Goal: Information Seeking & Learning: Learn about a topic

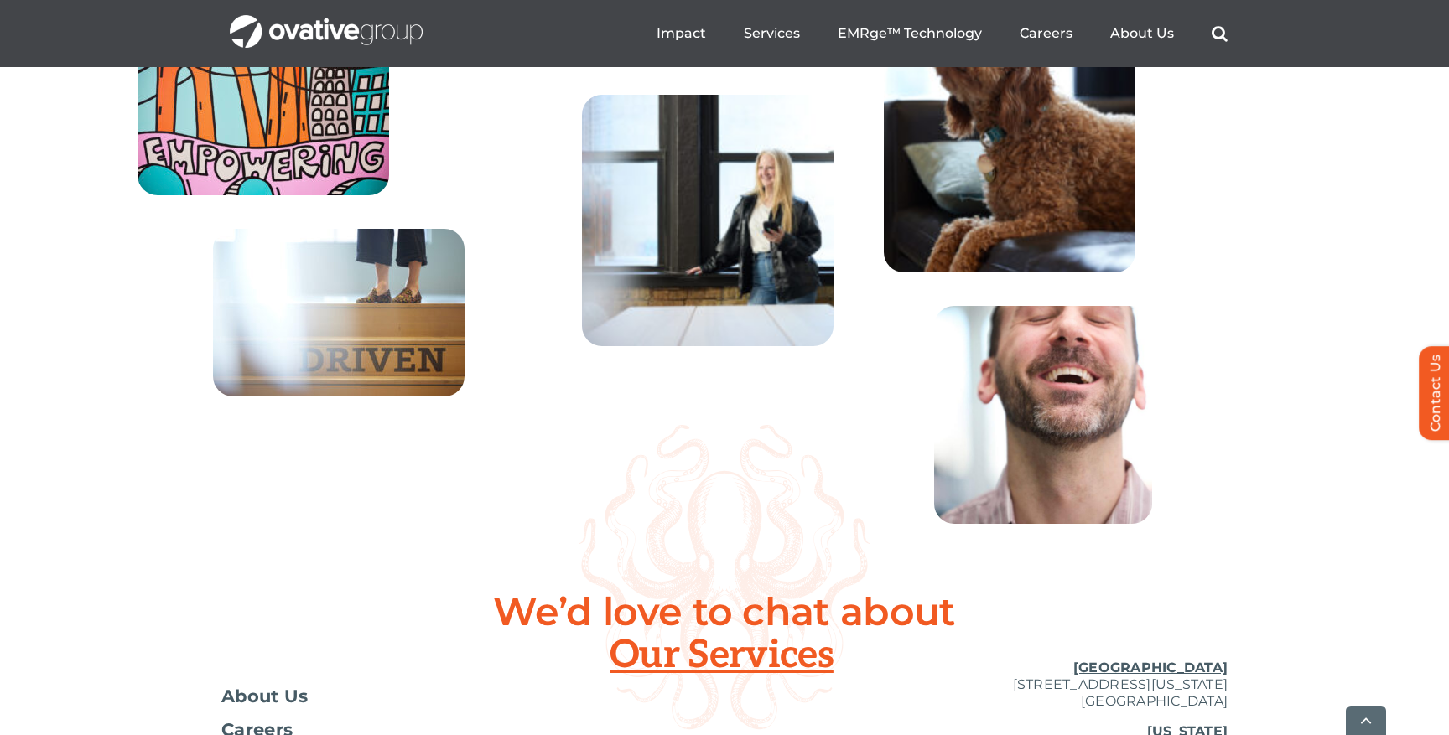
scroll to position [5863, 0]
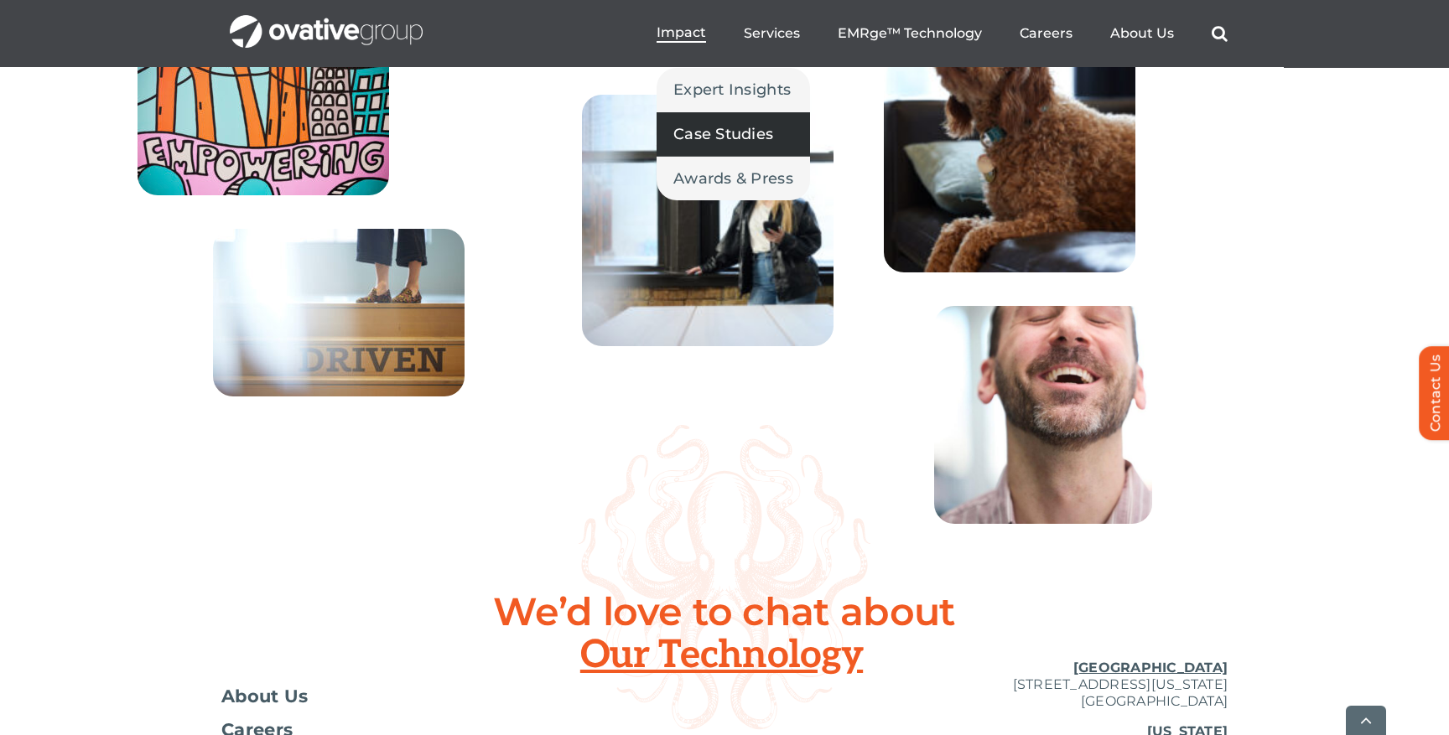
click at [718, 137] on span "Case Studies" at bounding box center [723, 133] width 100 height 23
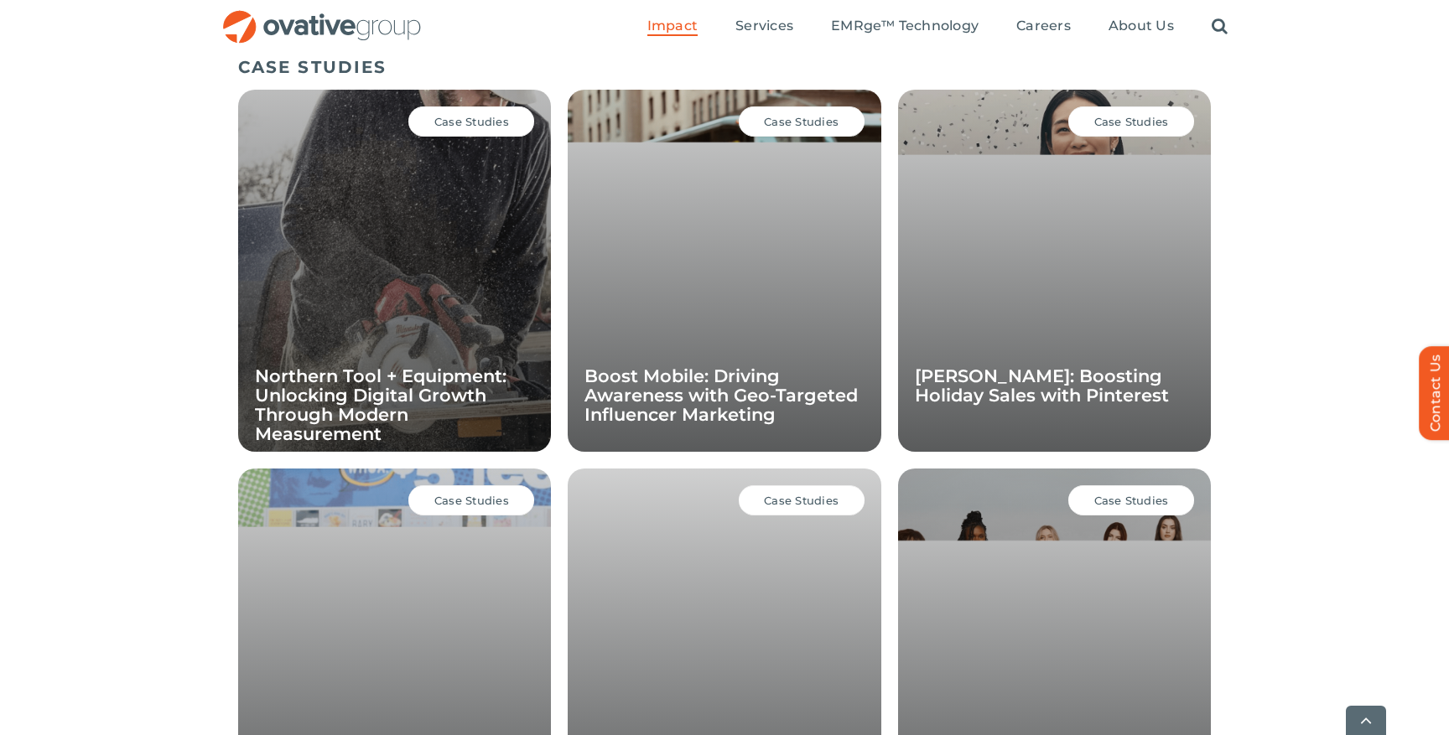
scroll to position [1155, 0]
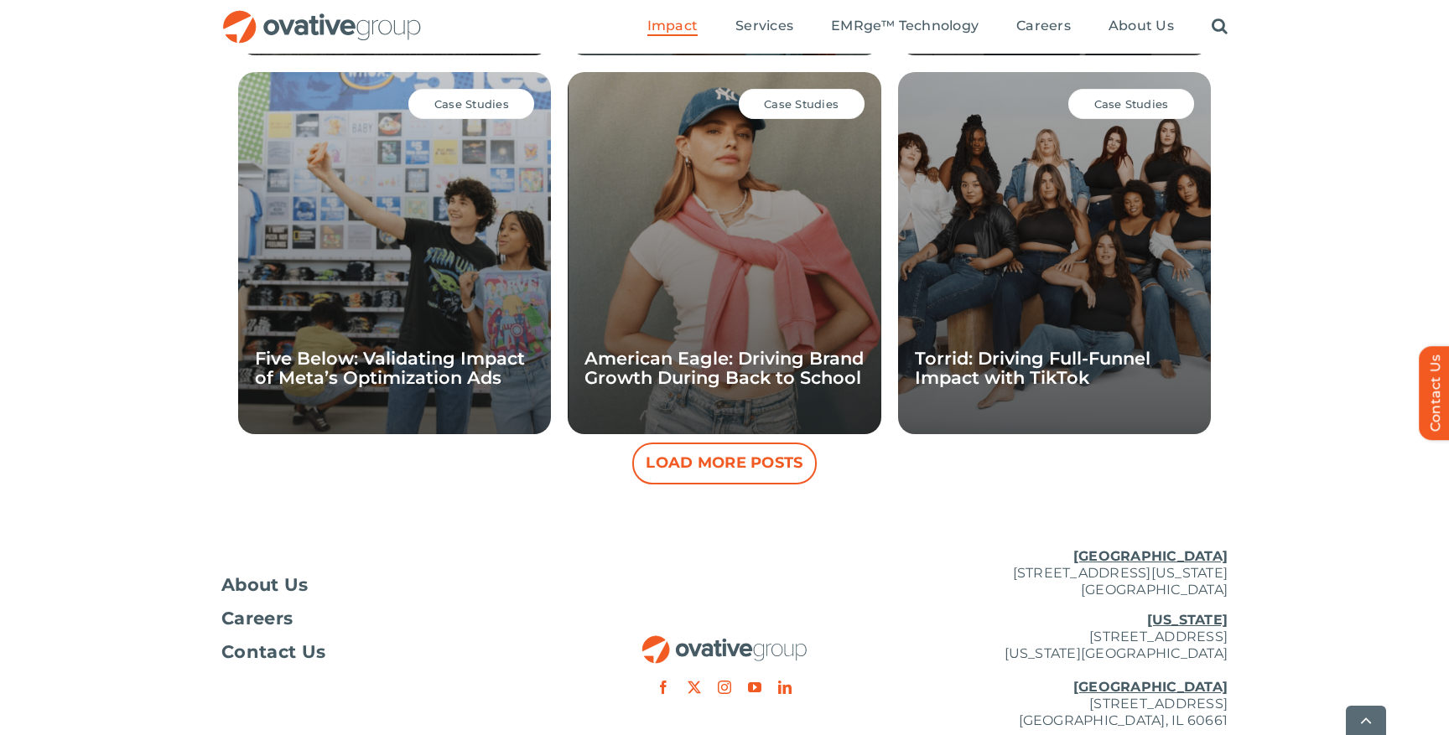
scroll to position [1549, 0]
click at [765, 470] on button "Load More Posts" at bounding box center [724, 463] width 184 height 42
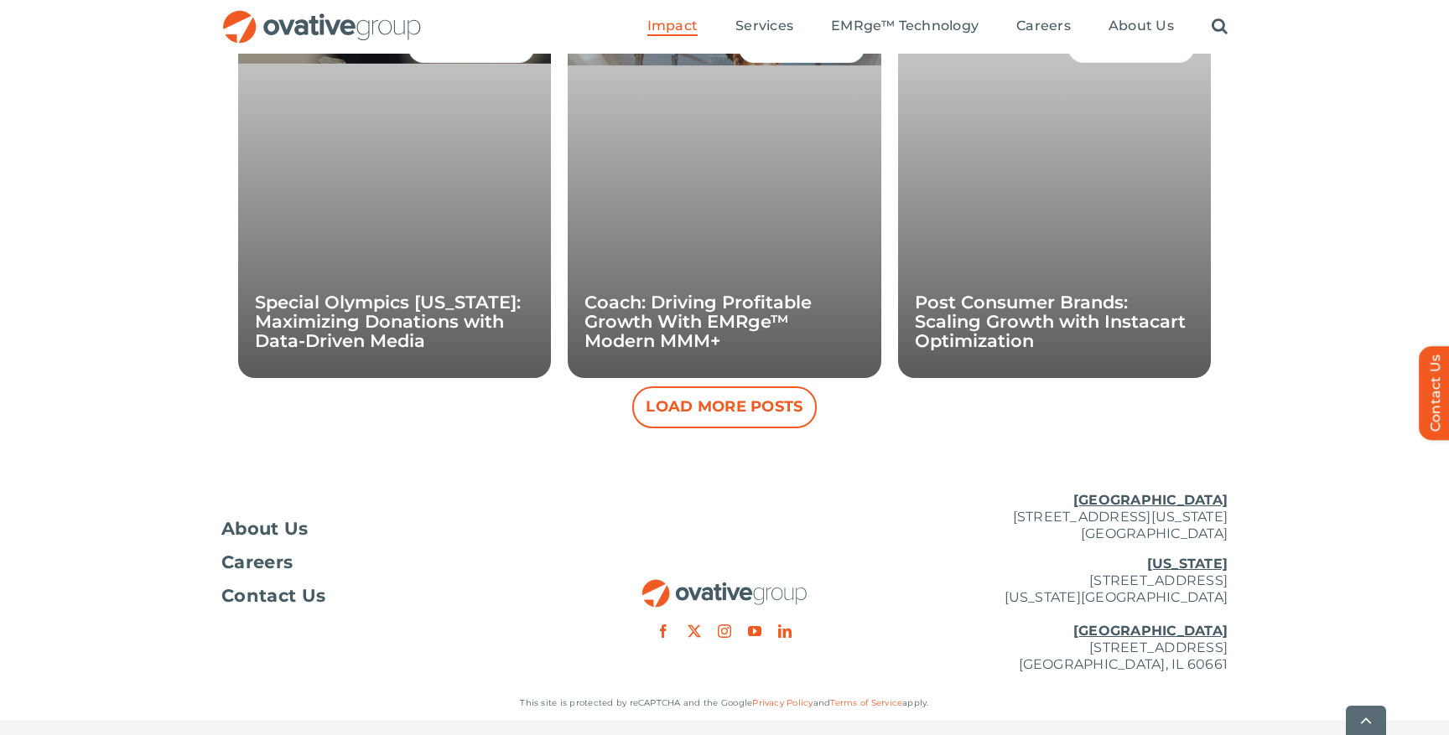
scroll to position [2363, 0]
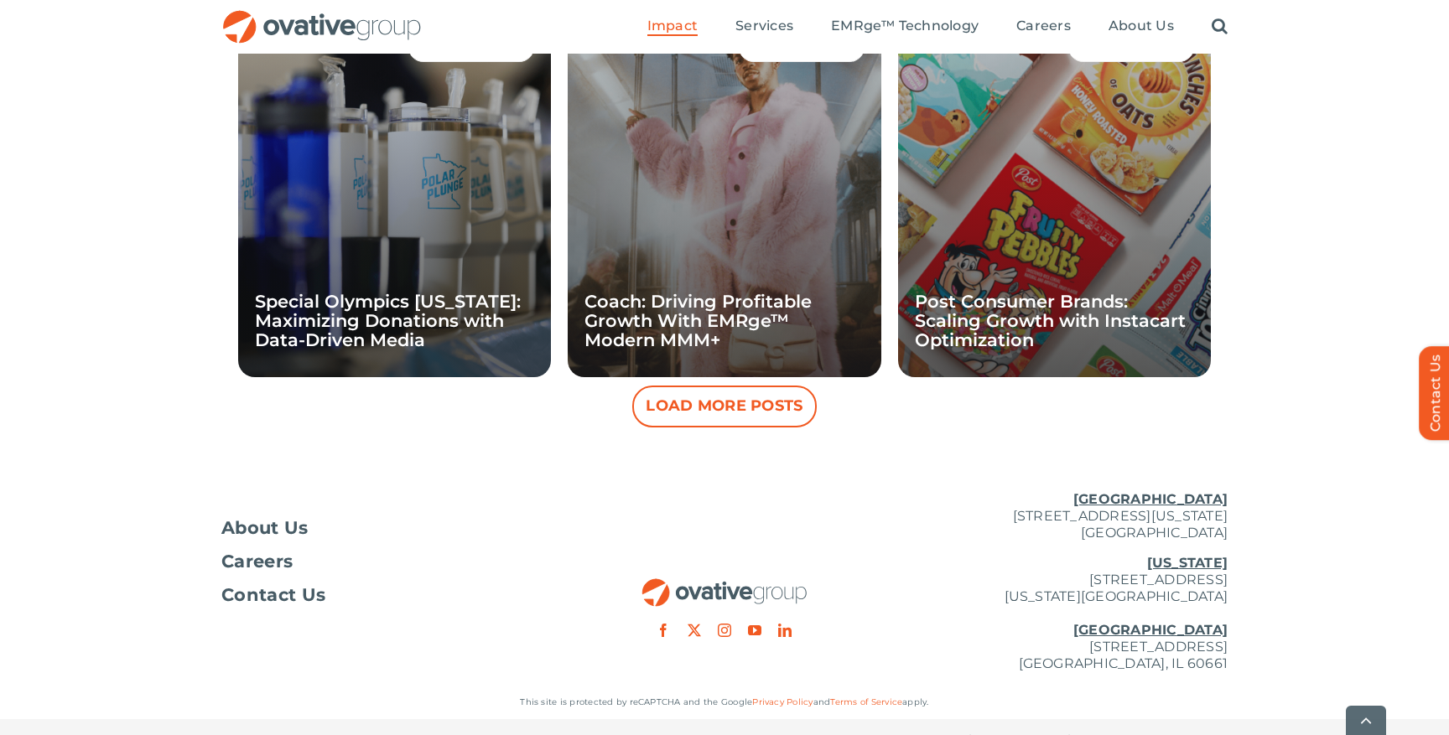
click at [685, 411] on button "Load More Posts" at bounding box center [724, 407] width 184 height 42
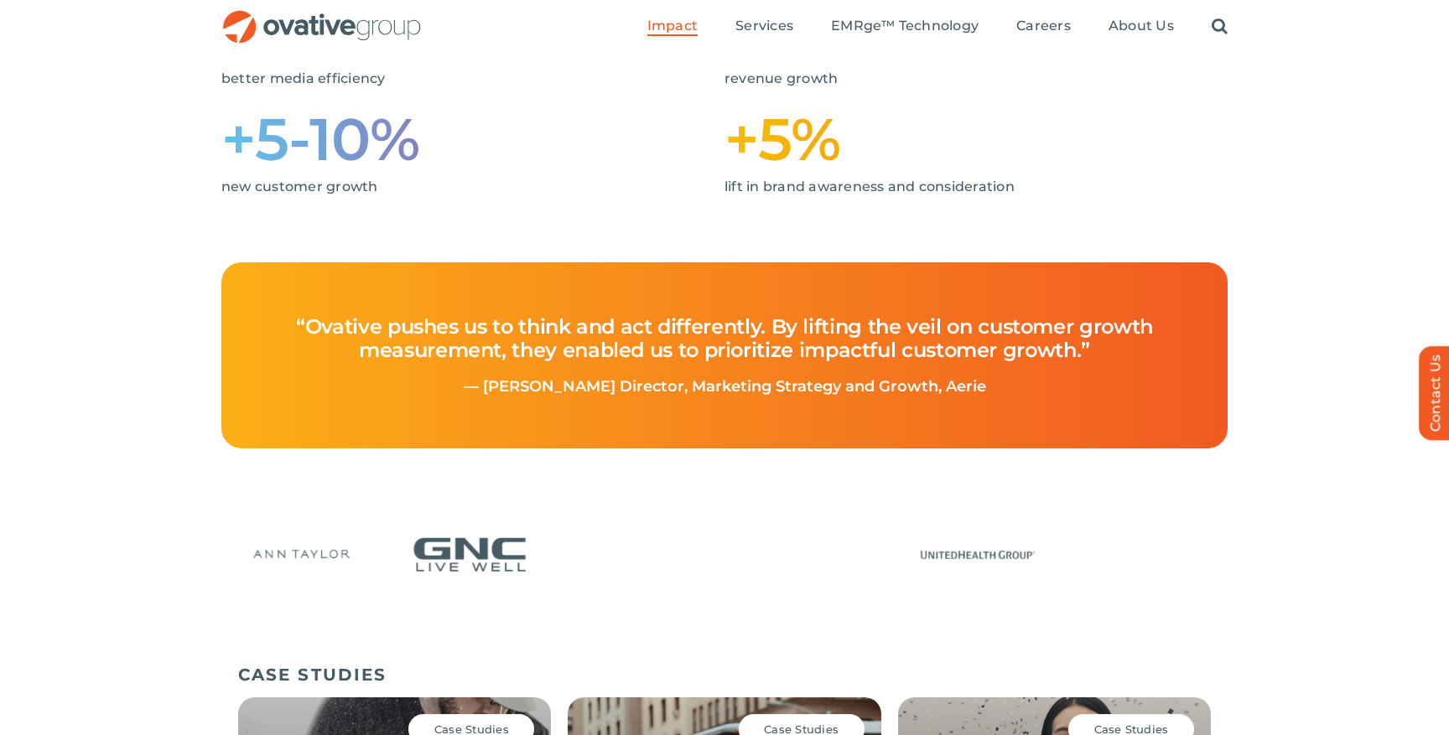
scroll to position [0, 0]
